Goal: Information Seeking & Learning: Learn about a topic

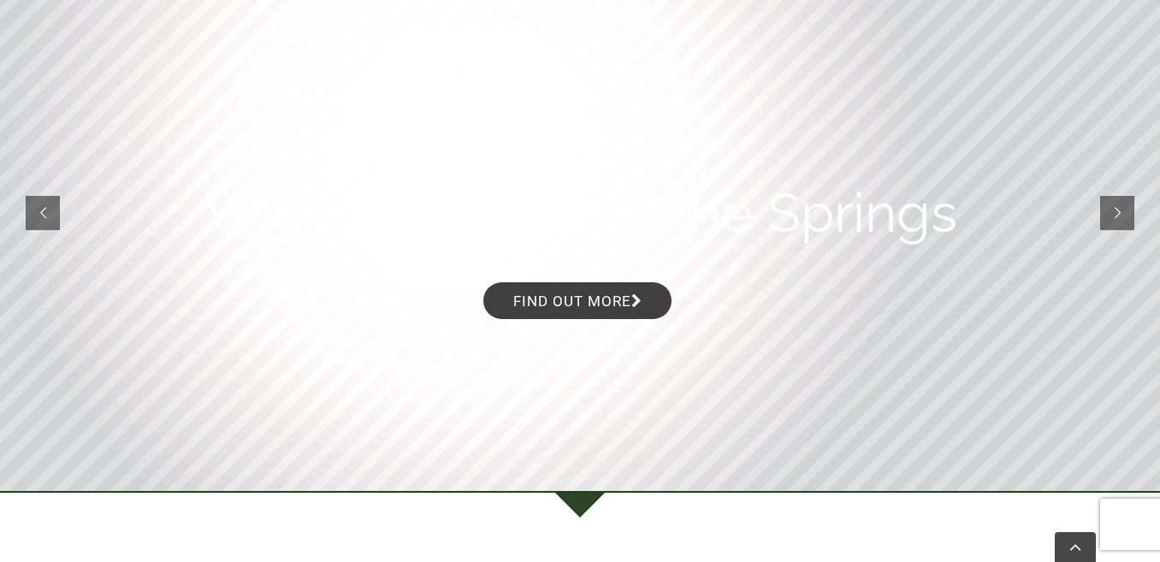
scroll to position [240, 0]
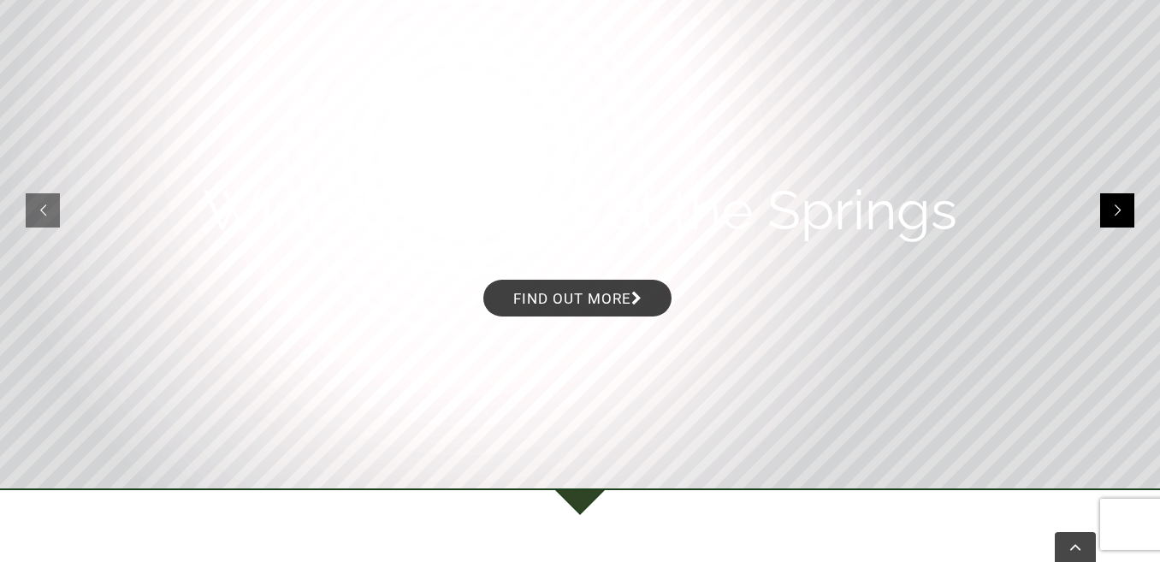
click at [1115, 206] on rs-arrow at bounding box center [1117, 210] width 34 height 34
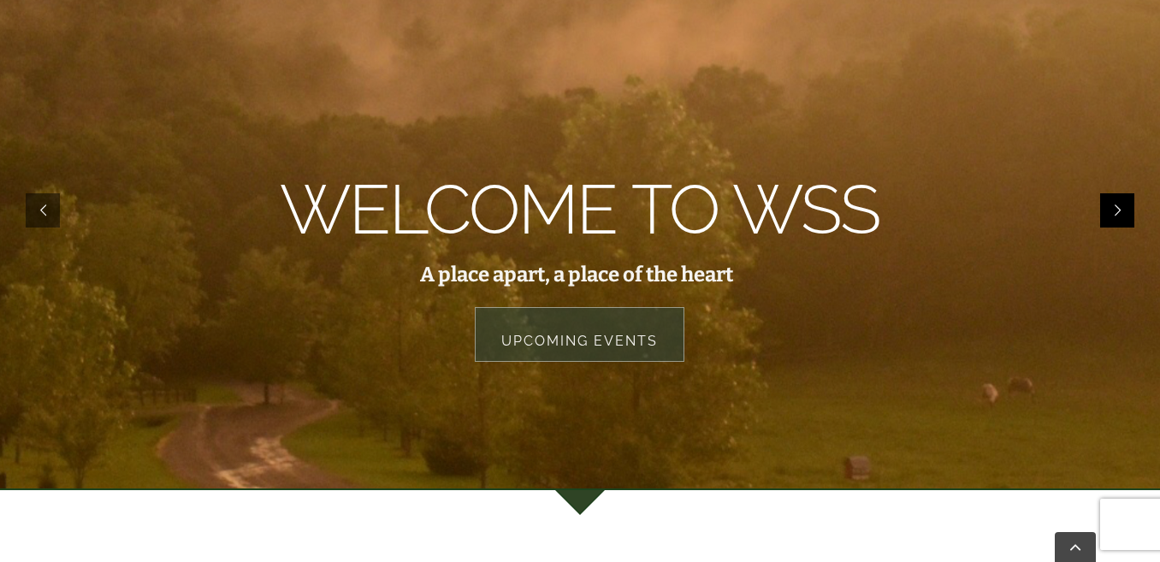
click at [1115, 206] on rs-arrow at bounding box center [1117, 210] width 34 height 34
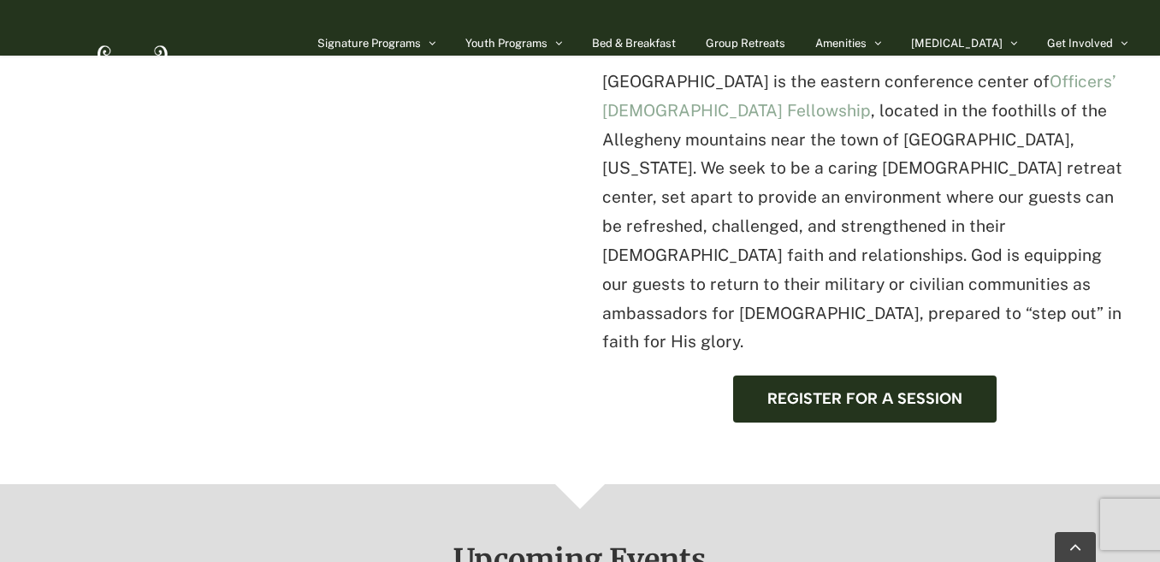
scroll to position [731, 0]
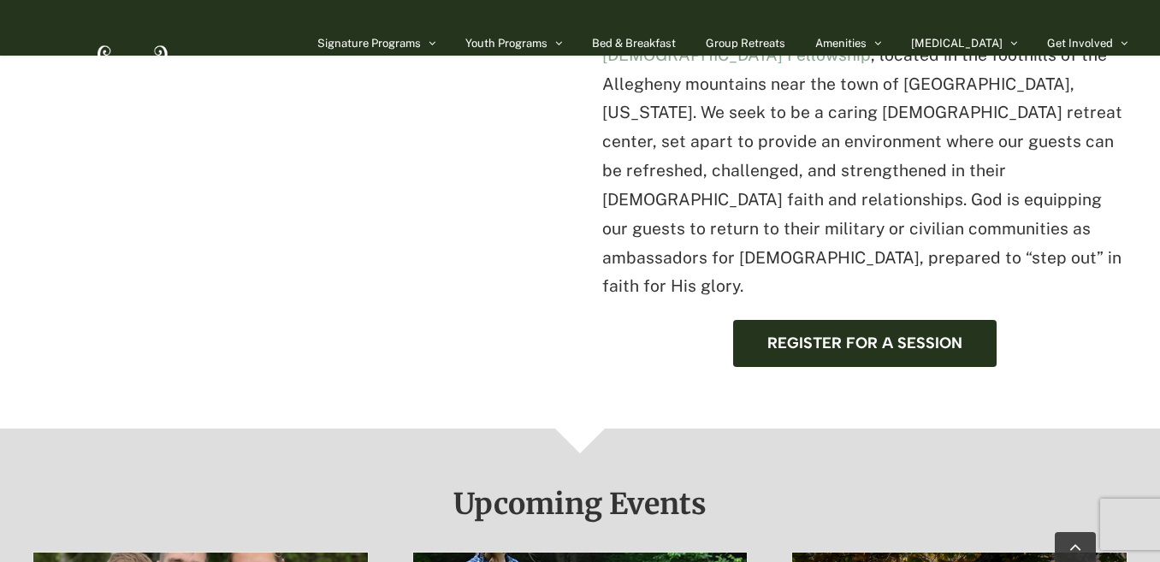
click at [1101, 359] on div "[GEOGRAPHIC_DATA] is the eastern conference center of Officers’ [DEMOGRAPHIC_DA…" at bounding box center [580, 174] width 1160 height 505
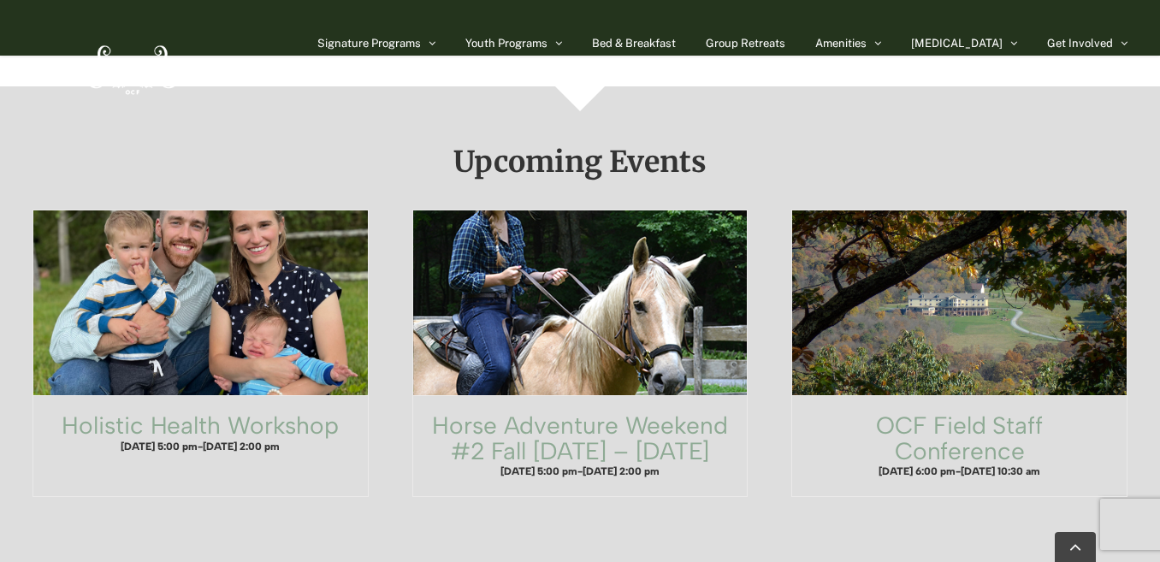
scroll to position [1107, 0]
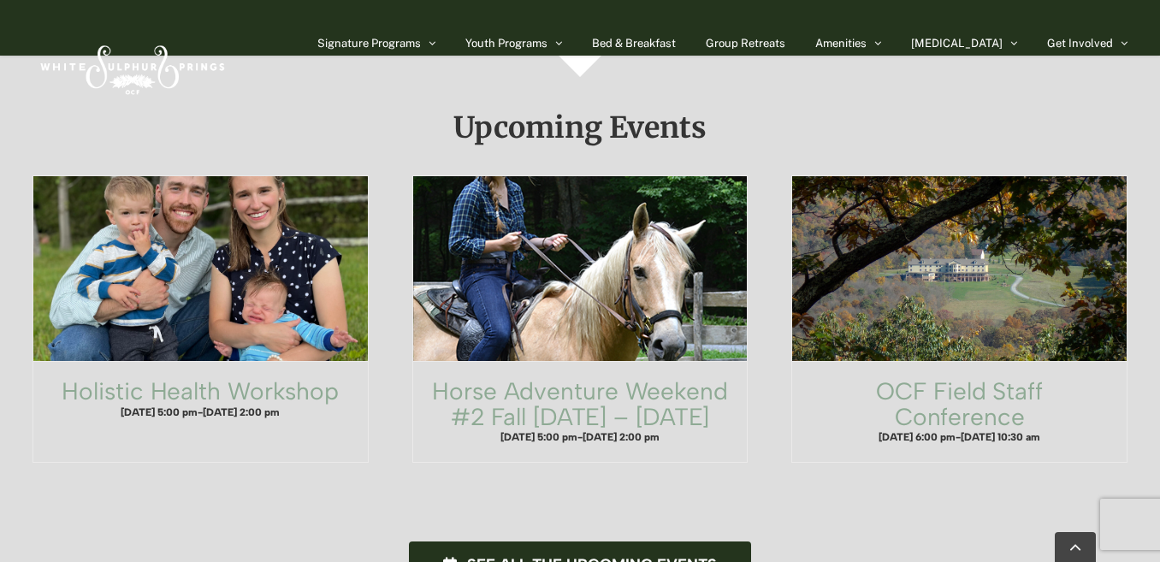
click at [1101, 379] on h2 "OCF Field Staff Conference" at bounding box center [960, 404] width 300 height 51
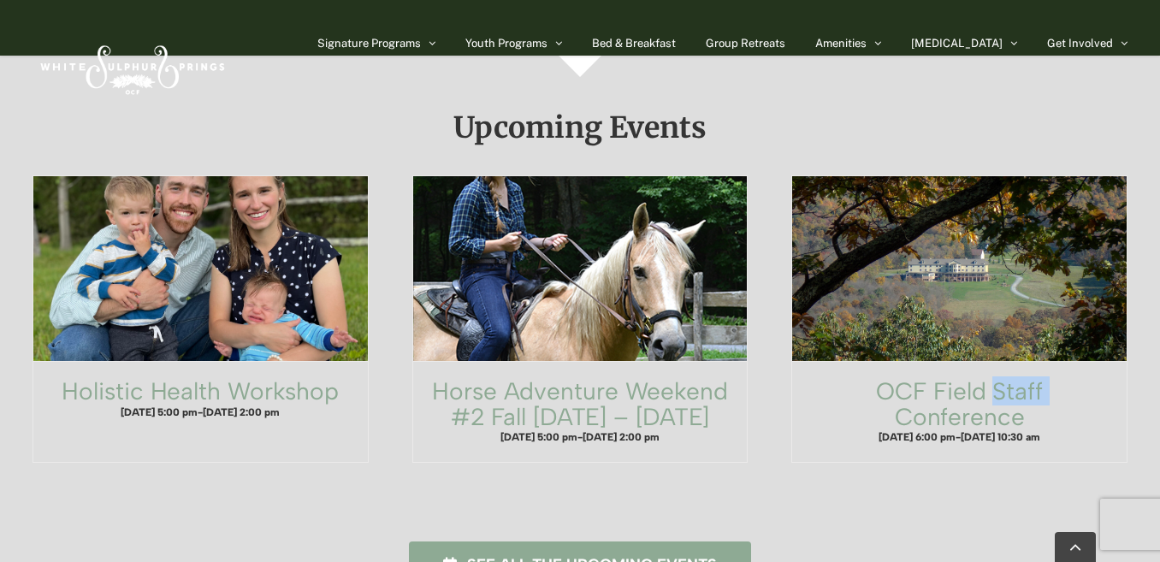
click at [565, 556] on span "See all the upcoming events" at bounding box center [592, 565] width 250 height 18
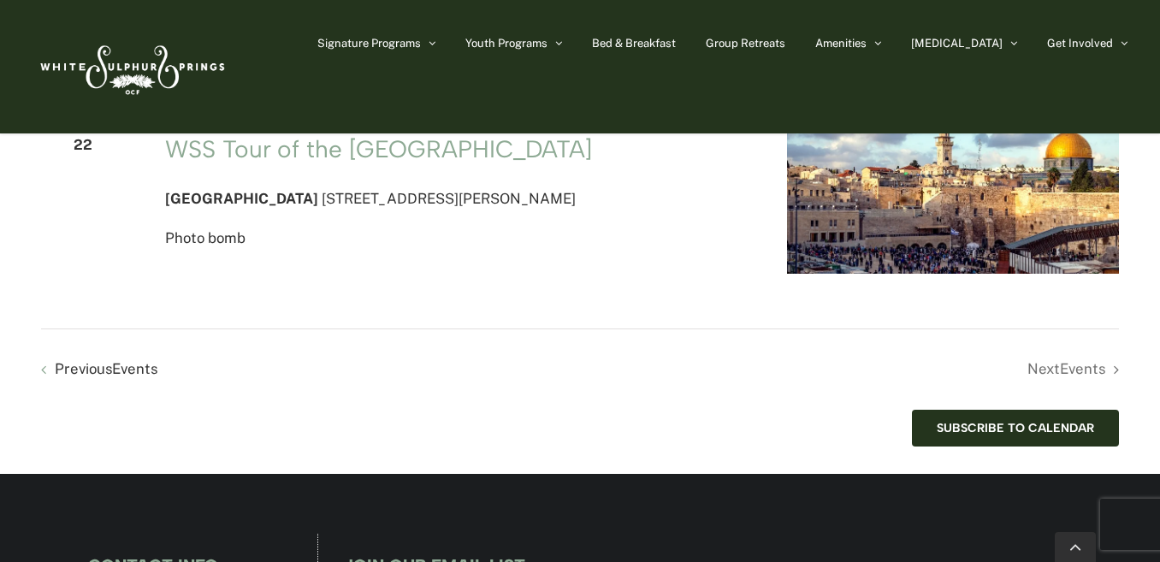
scroll to position [3389, 0]
